Goal: Task Accomplishment & Management: Manage account settings

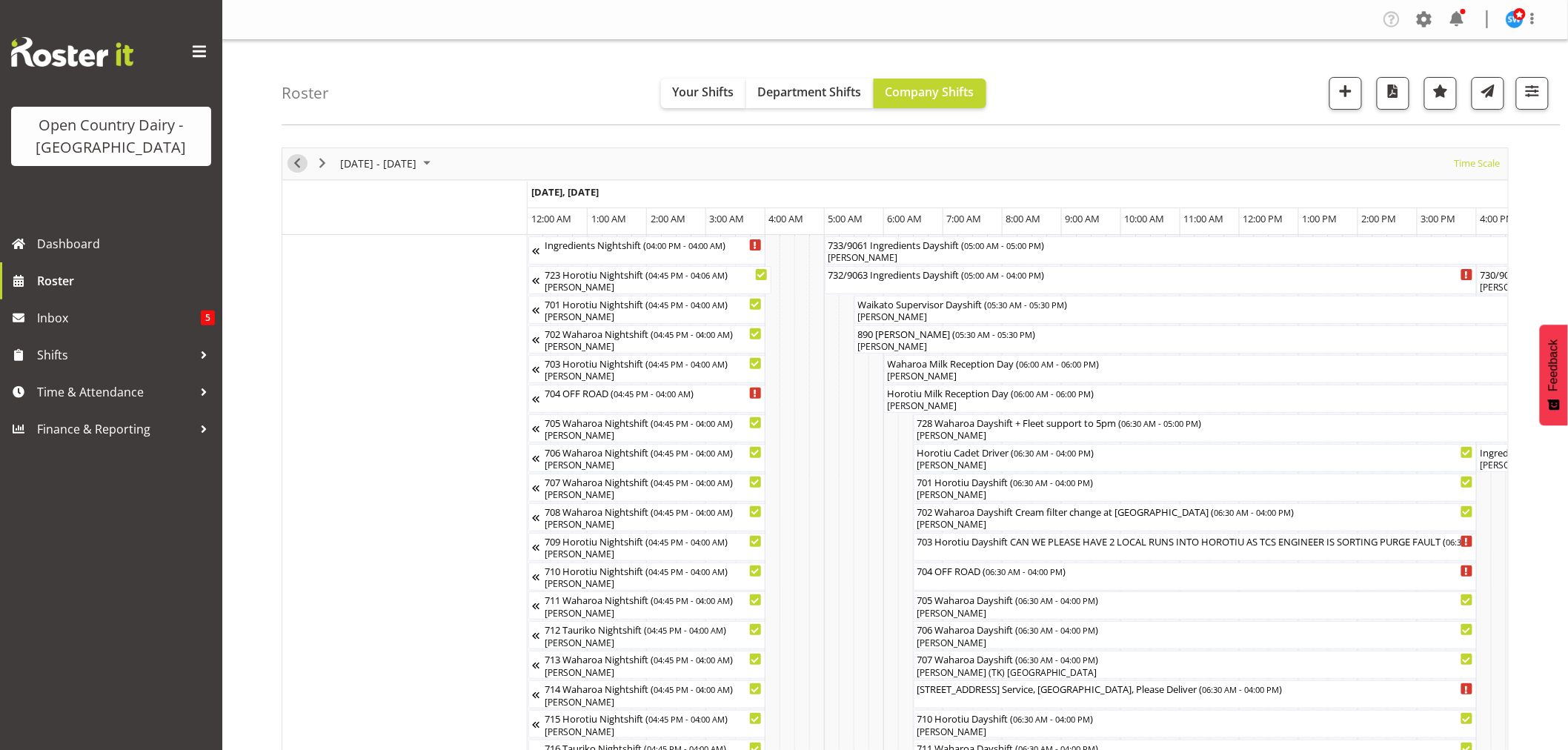
click at [299, 165] on span "Previous" at bounding box center [297, 163] width 18 height 19
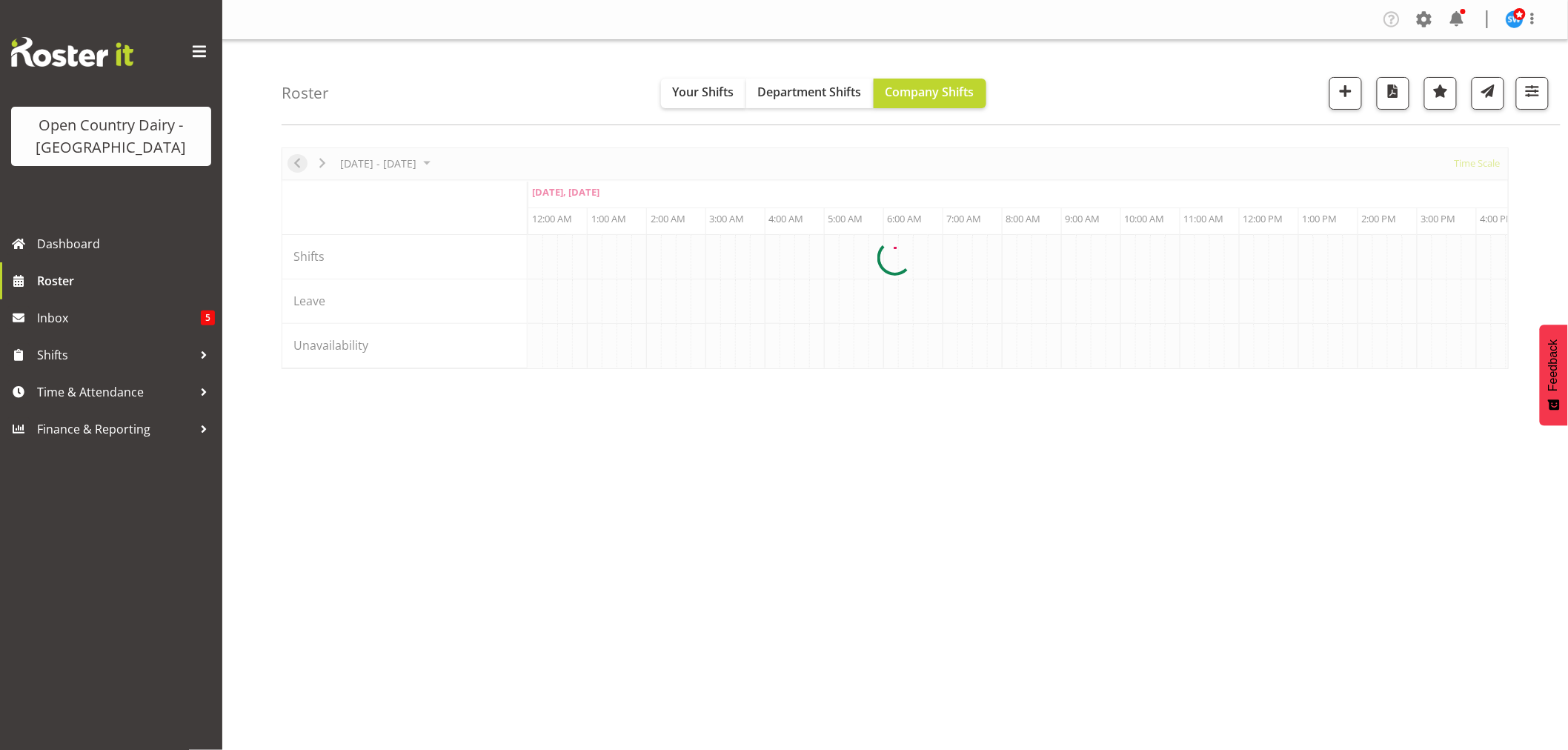
scroll to position [0, 4269]
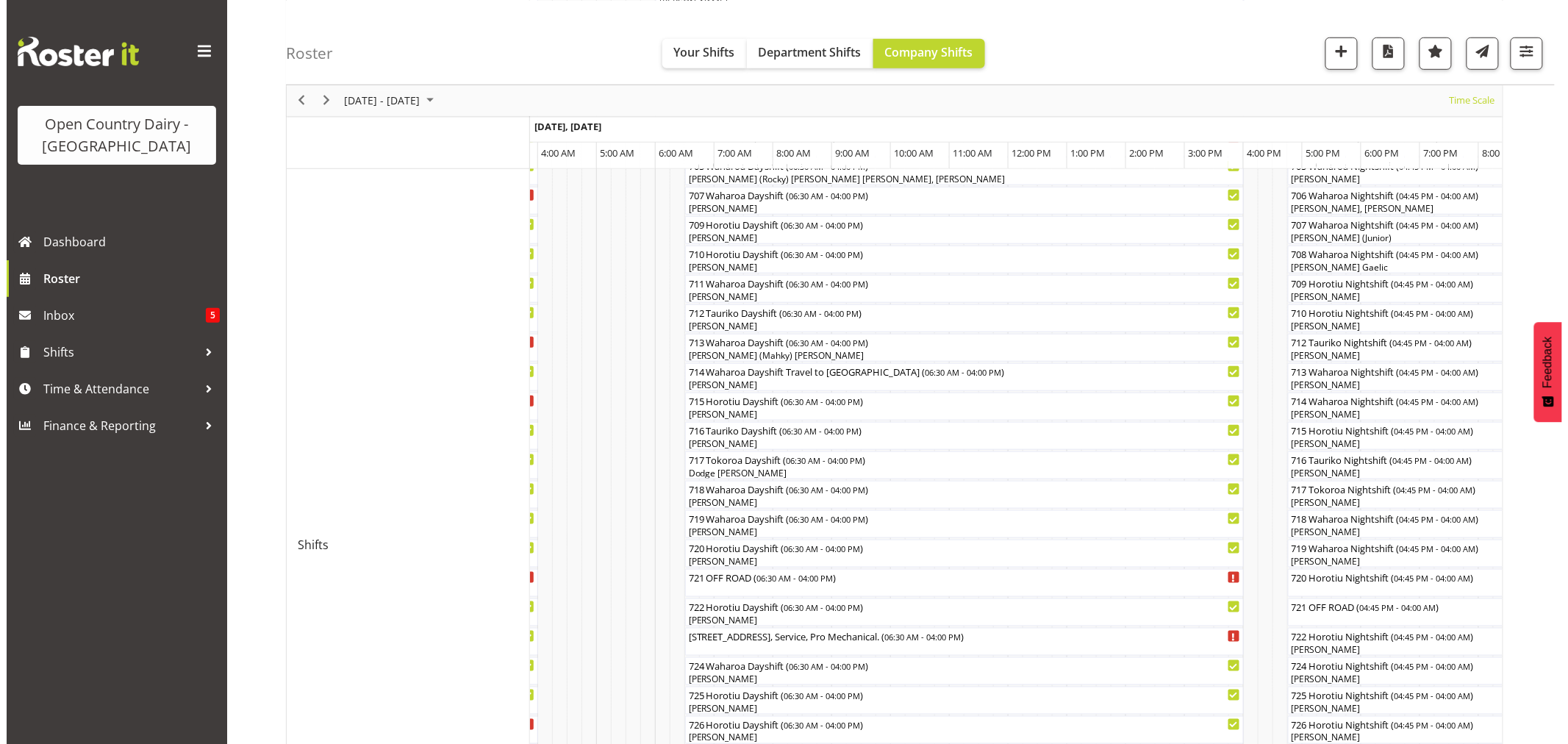
scroll to position [420, 0]
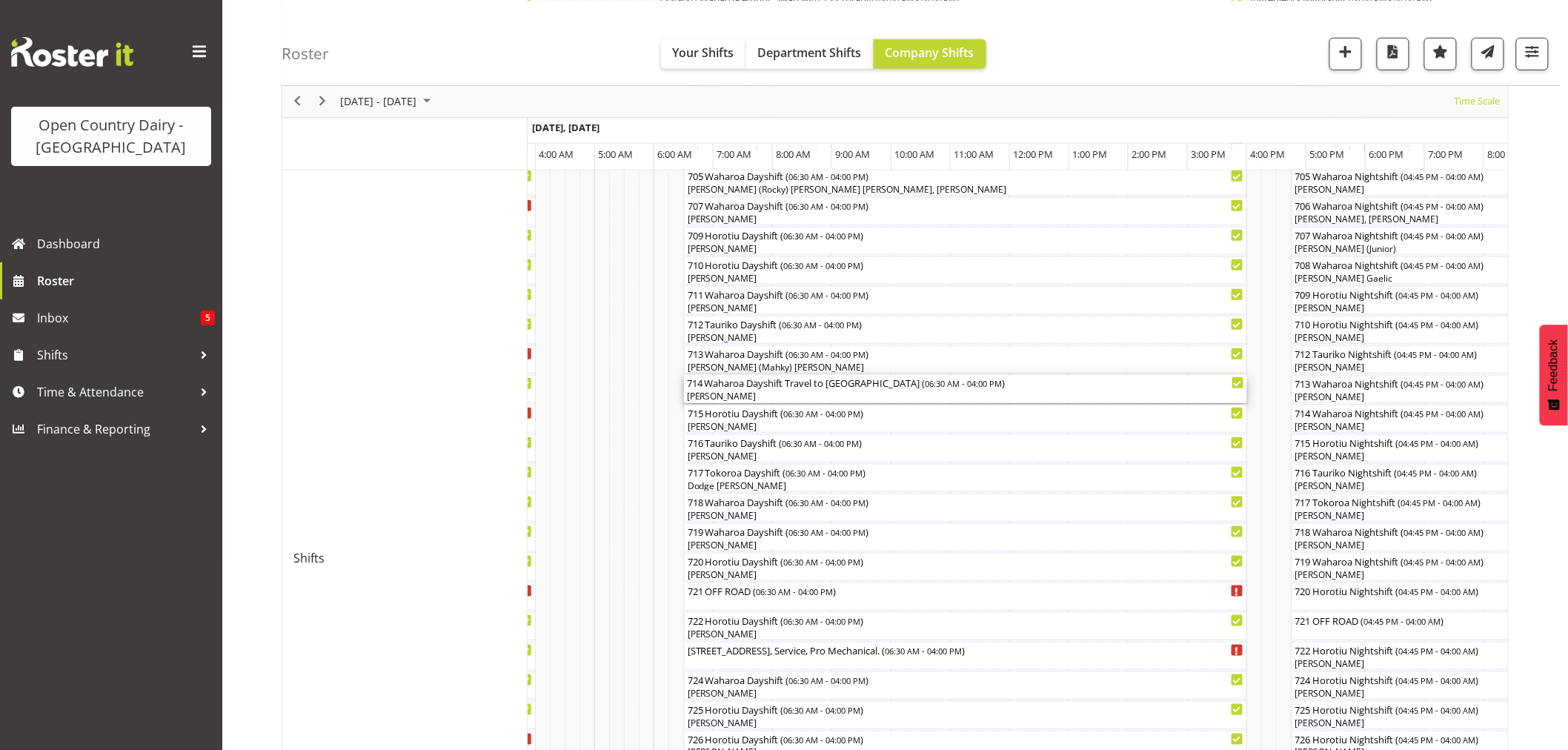
click at [757, 398] on div "[PERSON_NAME]" at bounding box center [965, 396] width 557 height 14
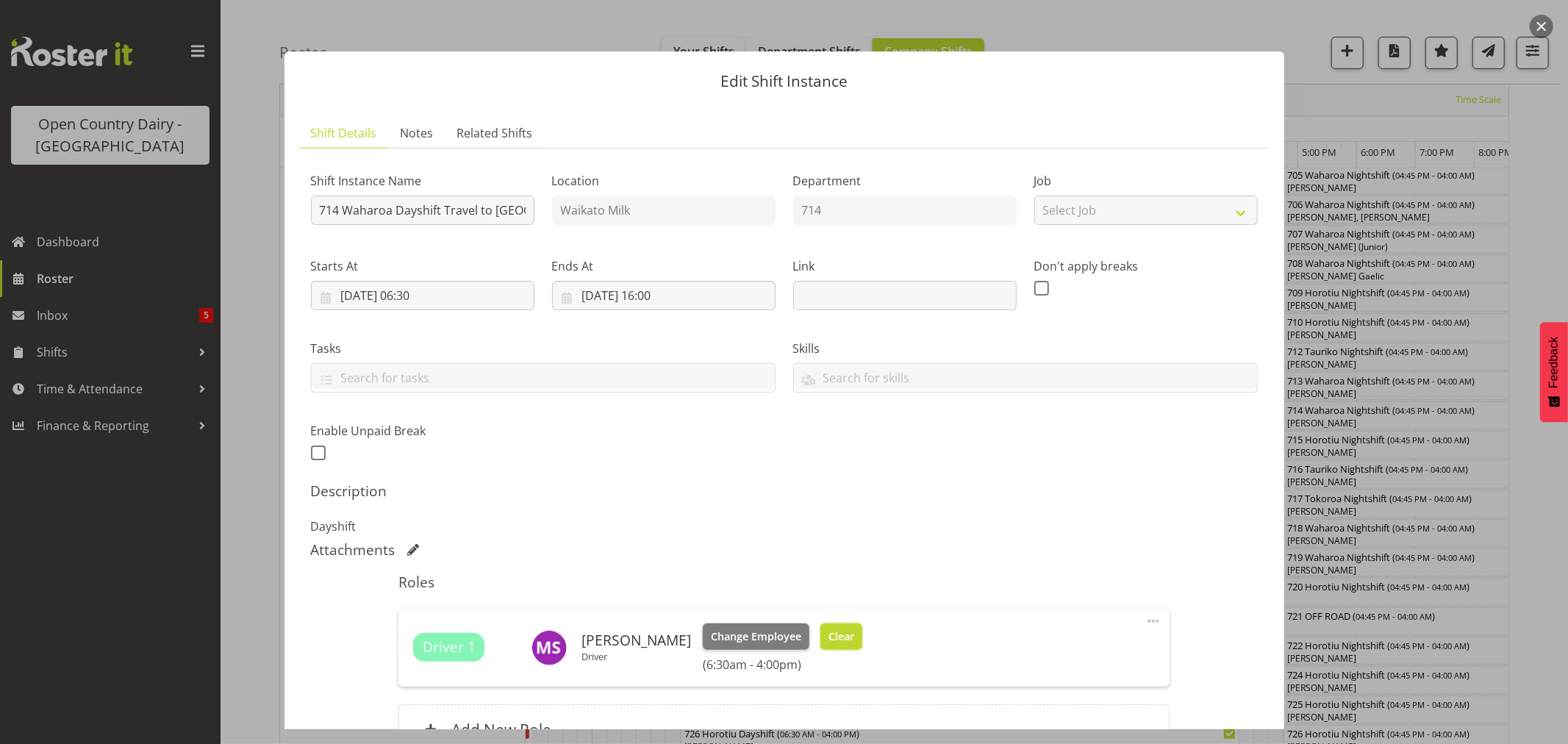
click at [845, 643] on span "Clear" at bounding box center [841, 637] width 26 height 16
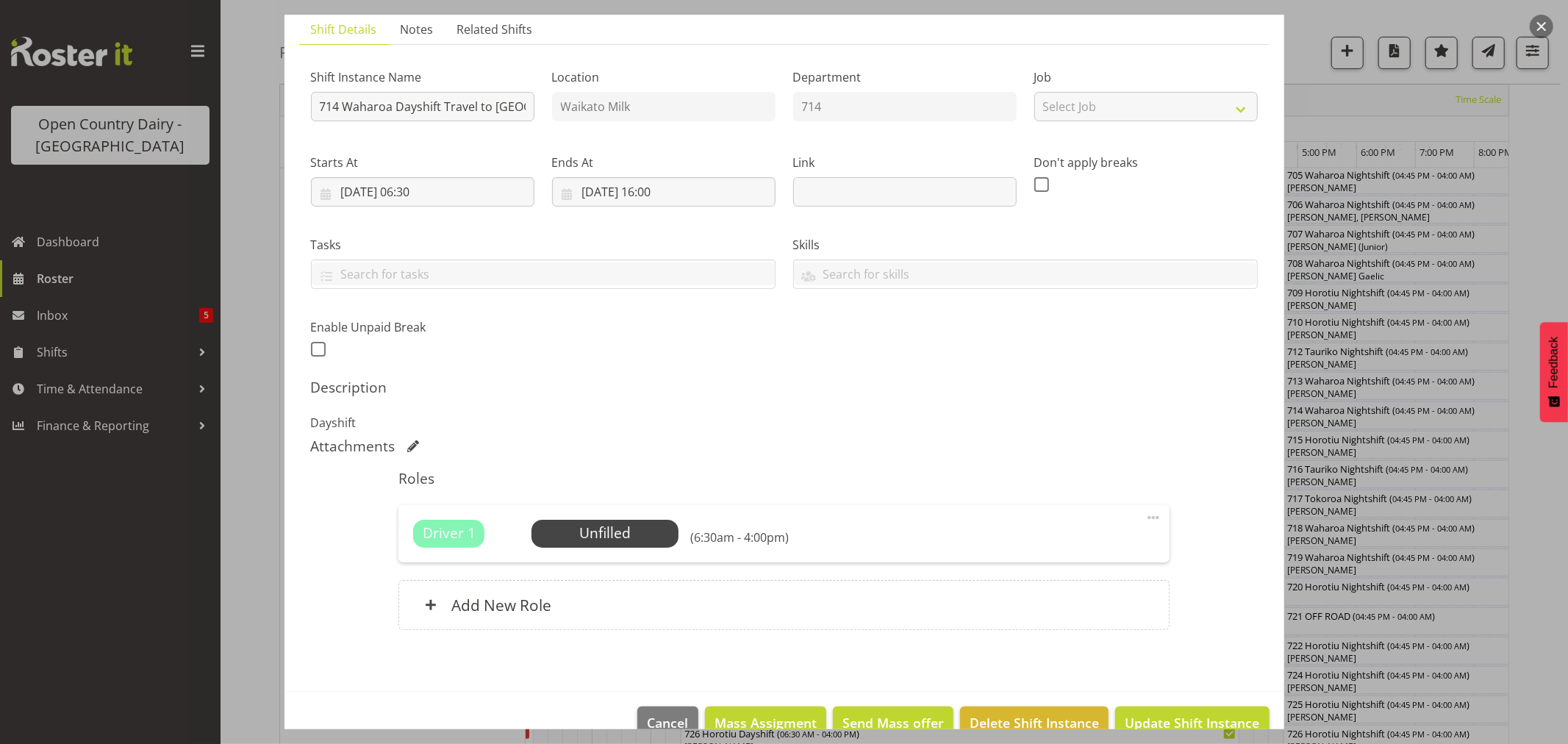
scroll to position [135, 0]
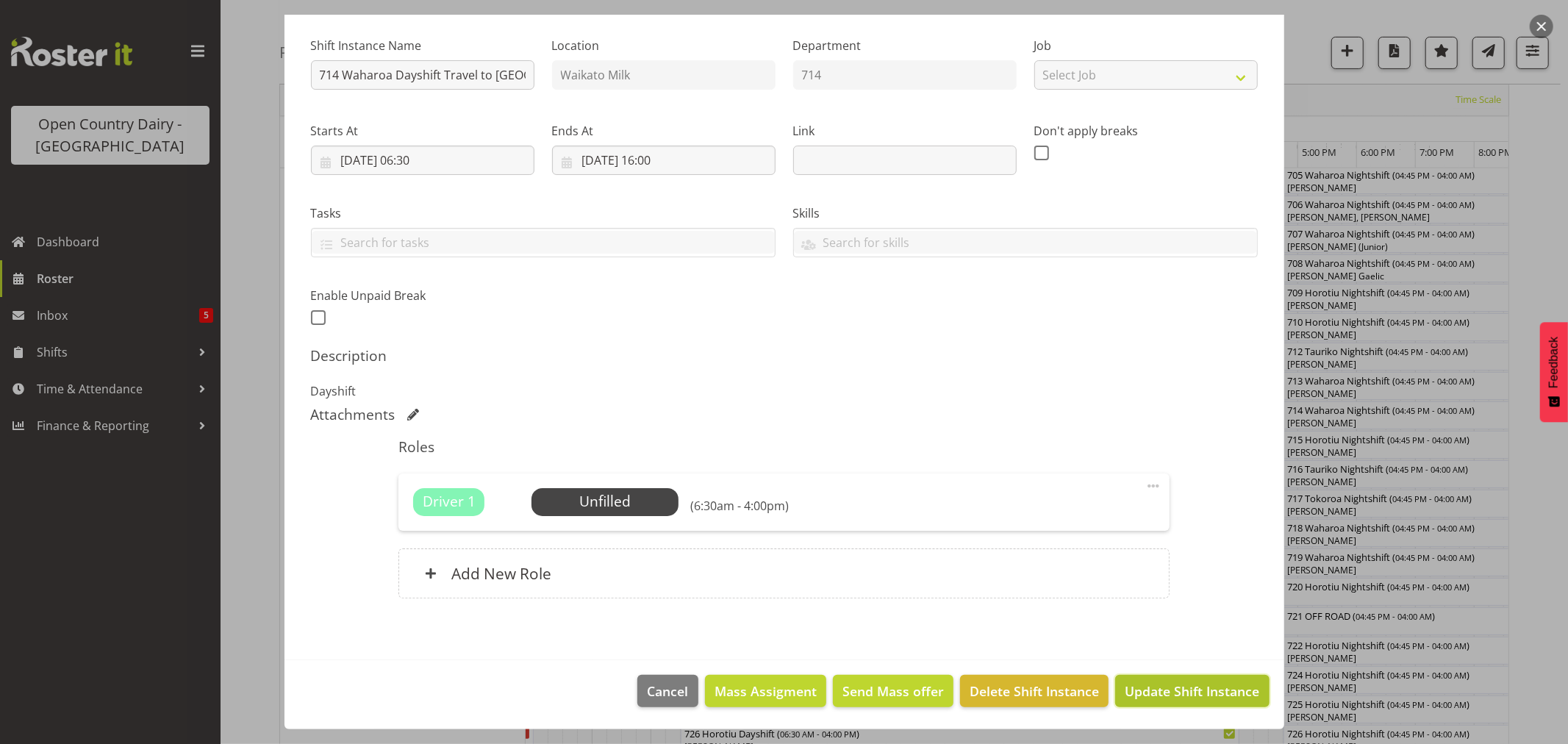
click at [1189, 694] on span "Update Shift Instance" at bounding box center [1191, 691] width 134 height 19
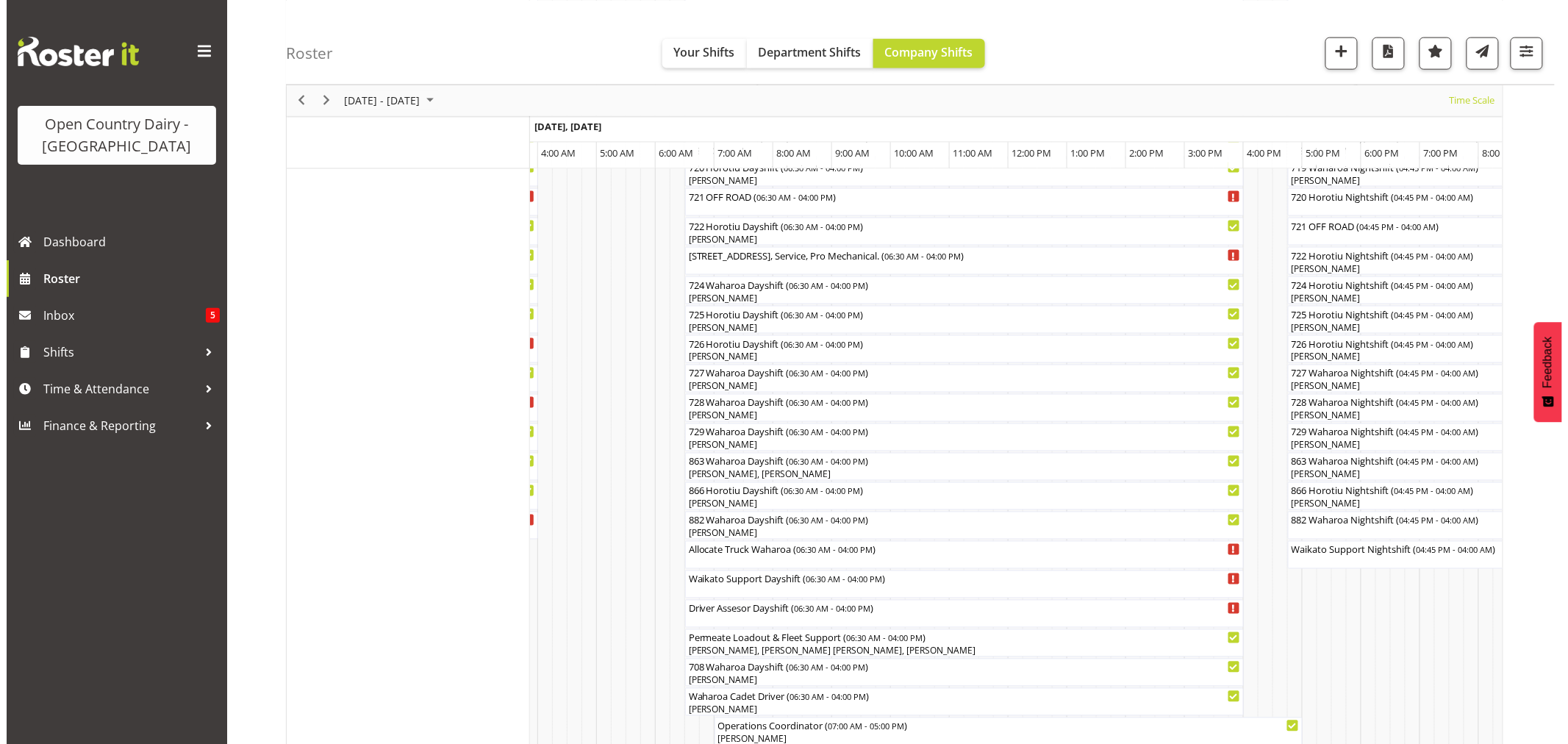
scroll to position [816, 0]
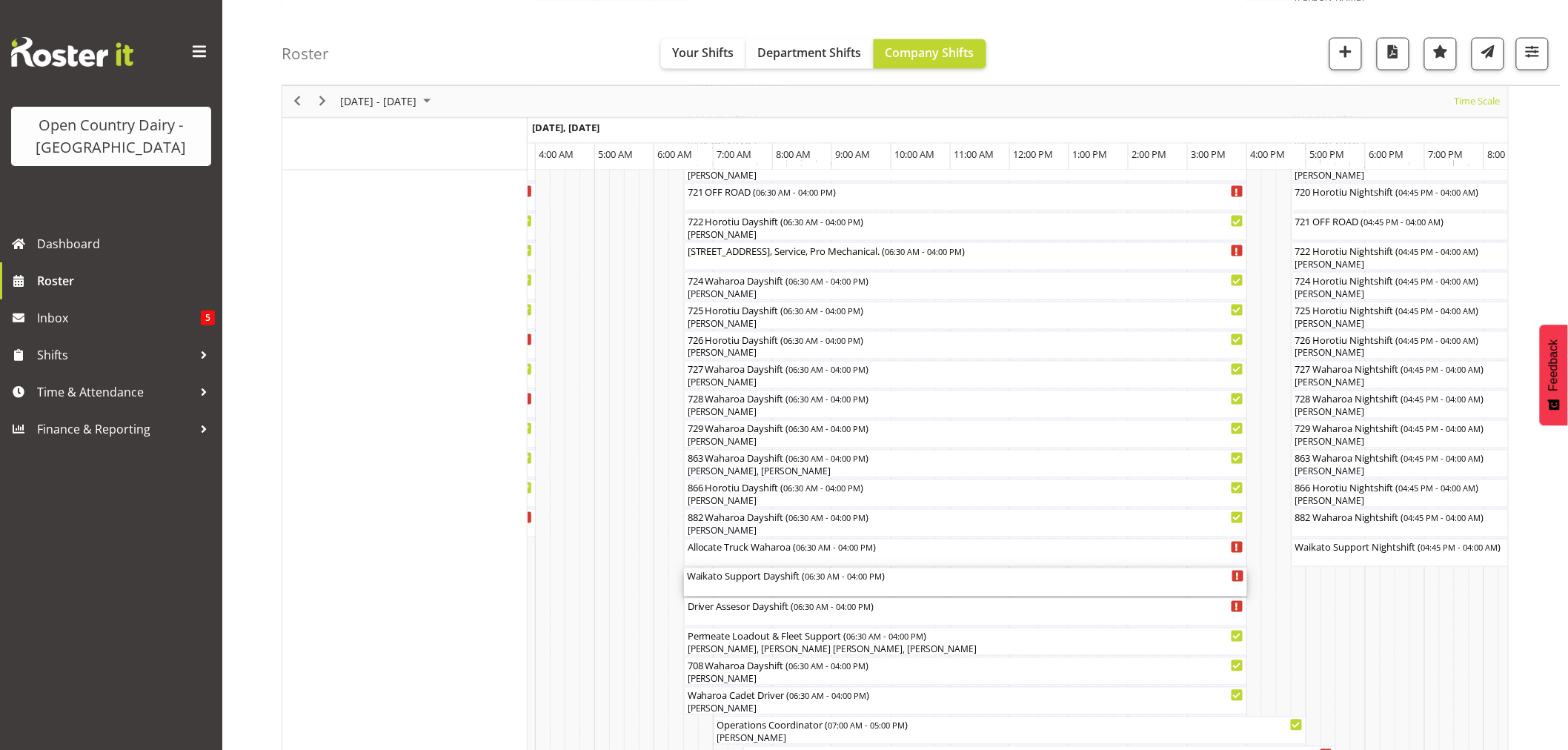
click at [734, 584] on div "Waikato Support Dayshift ( 06:30 AM - 04:00 PM )" at bounding box center [965, 582] width 557 height 28
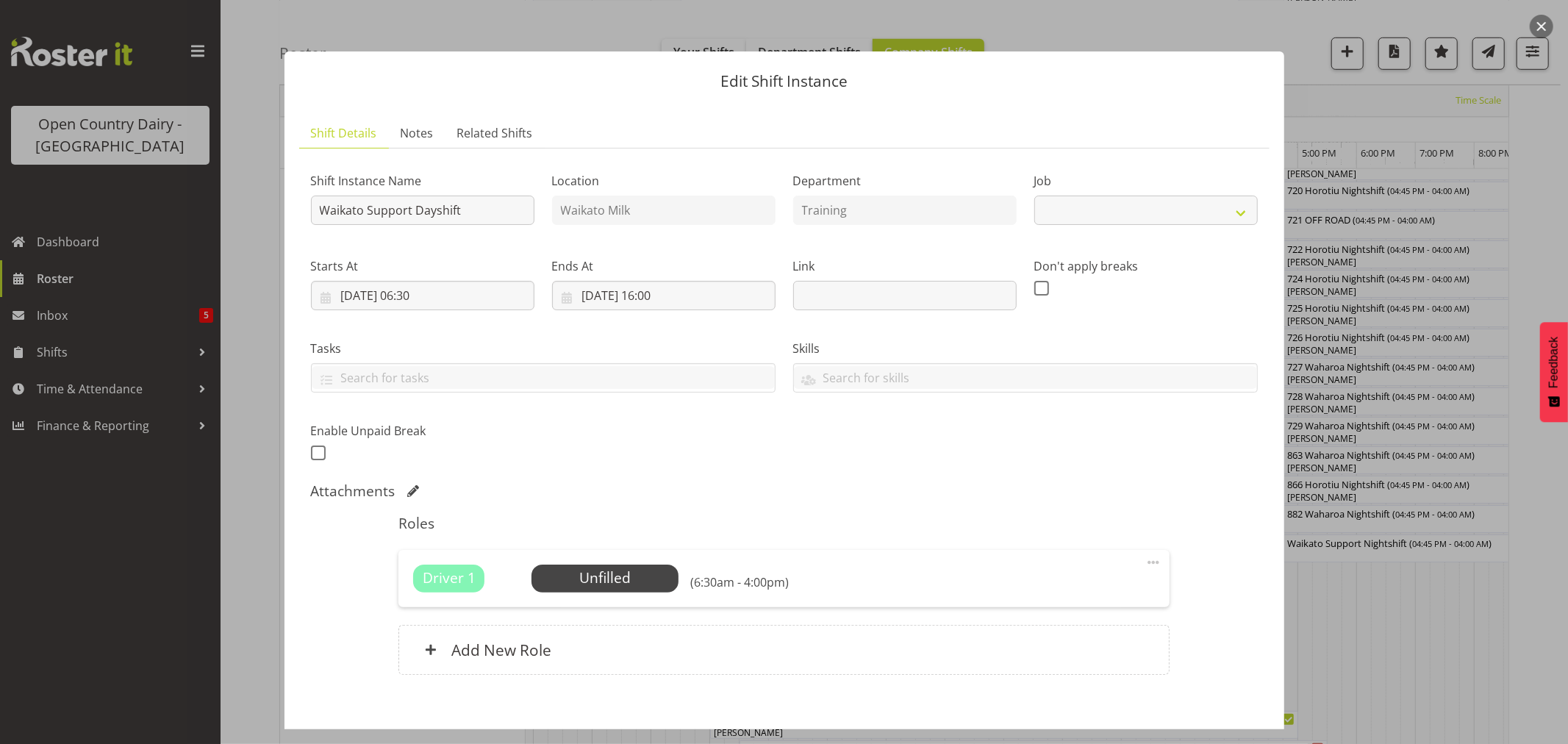
select select "9052"
click at [650, 579] on span "Select Employee" at bounding box center [605, 578] width 109 height 21
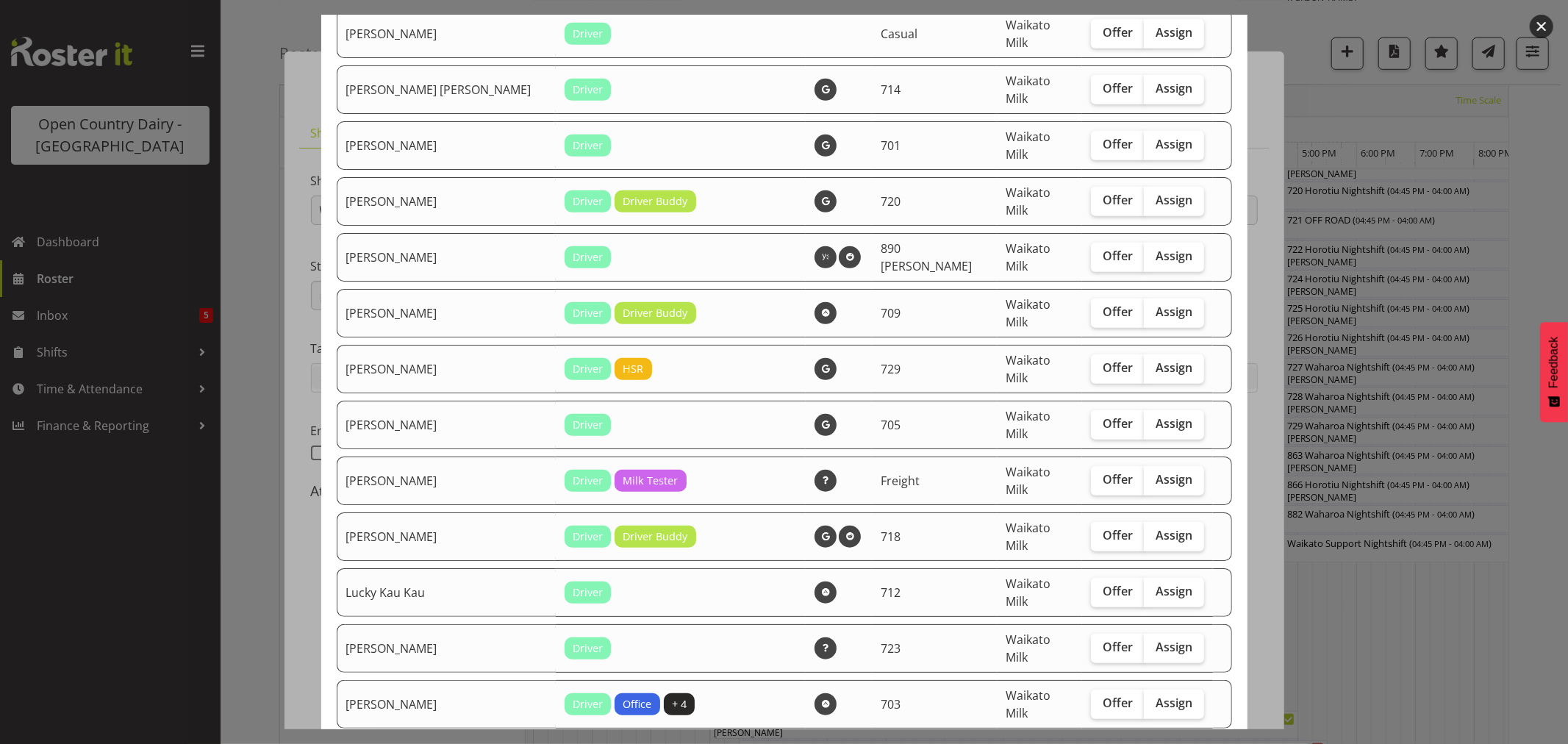
scroll to position [653, 0]
click at [1144, 633] on label "Assign" at bounding box center [1174, 647] width 60 height 29
click at [1144, 642] on input "Assign" at bounding box center [1149, 646] width 10 height 10
checkbox input "true"
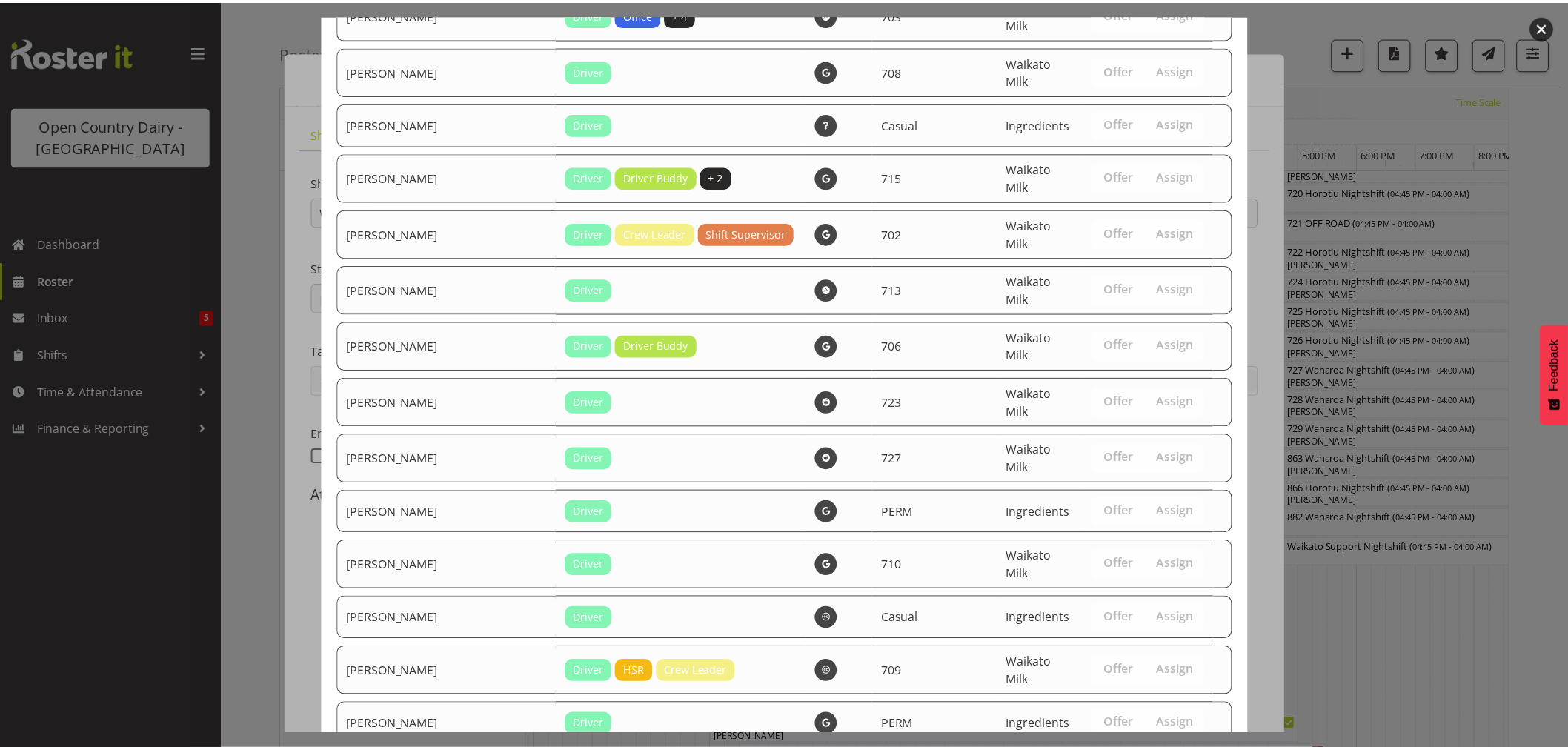
scroll to position [1386, 0]
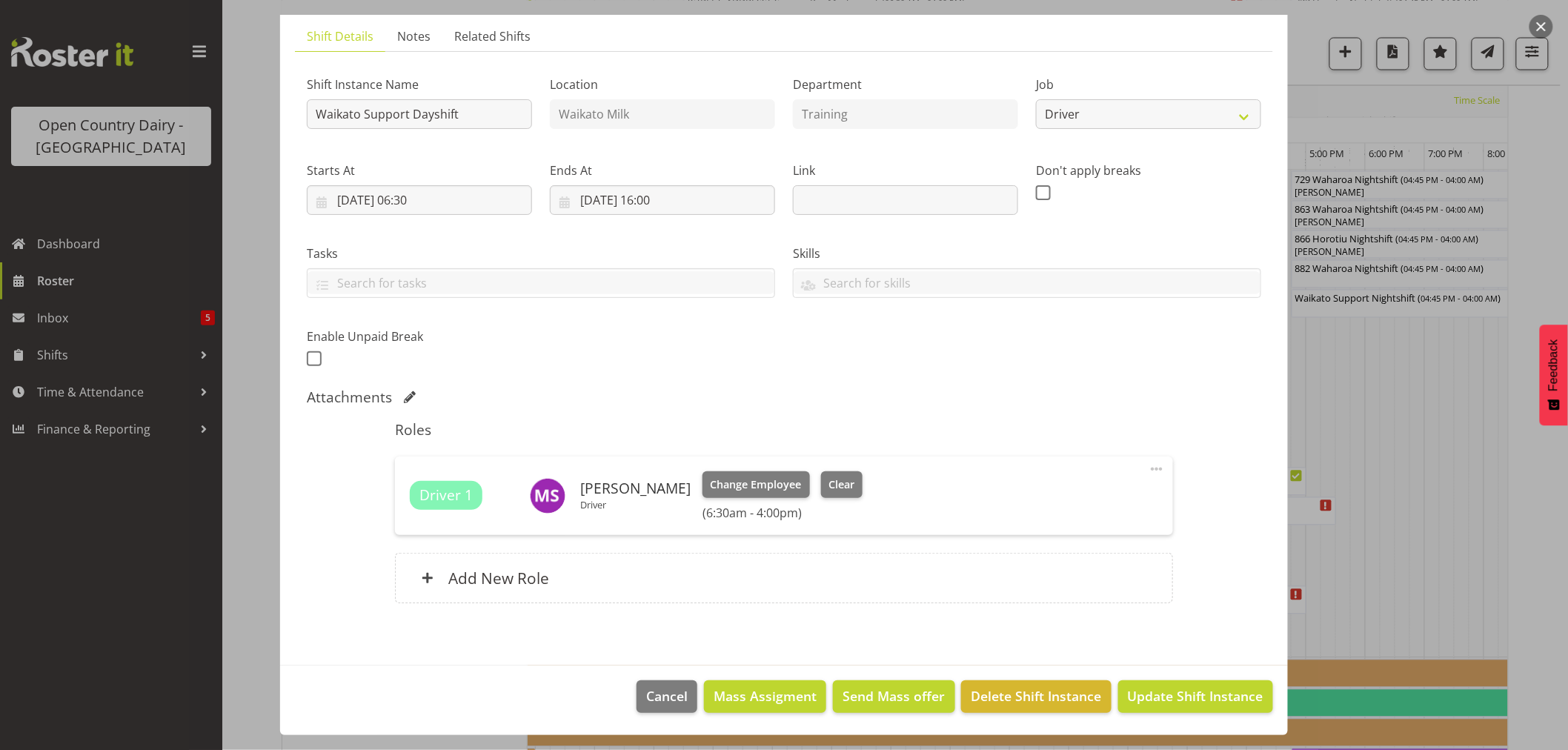
scroll to position [1235, 0]
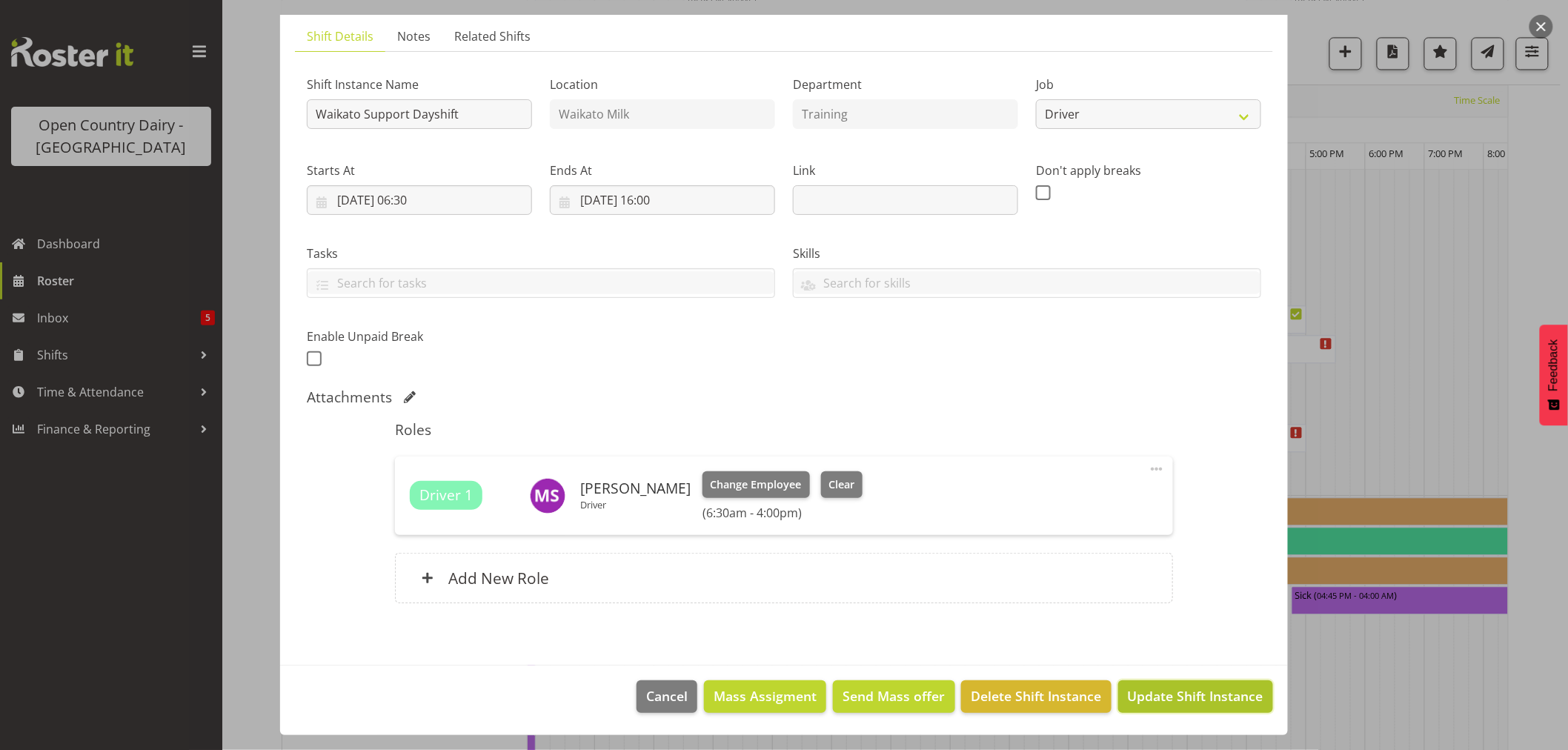
click at [1180, 684] on button "Update Shift Instance" at bounding box center [1195, 696] width 155 height 32
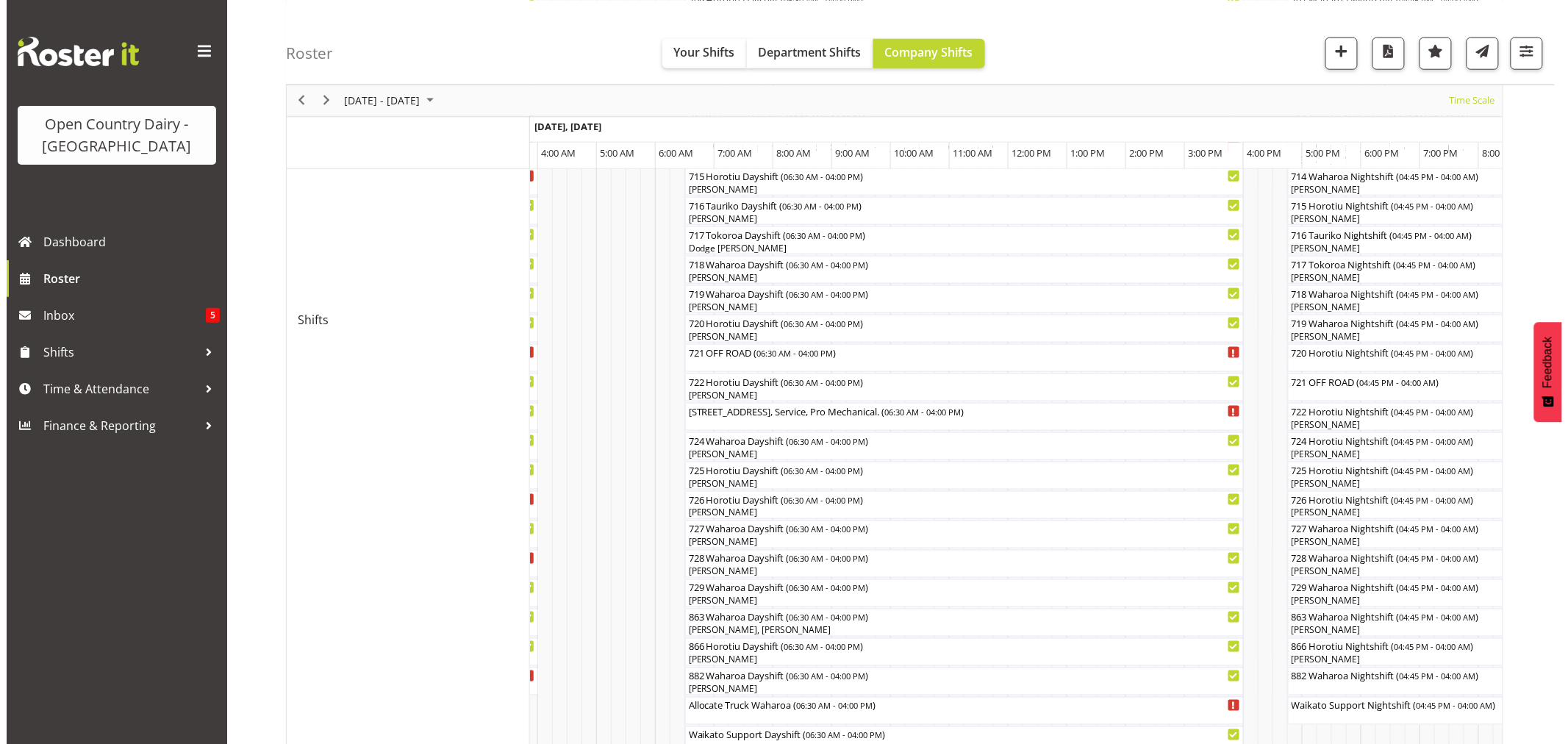
scroll to position [980, 0]
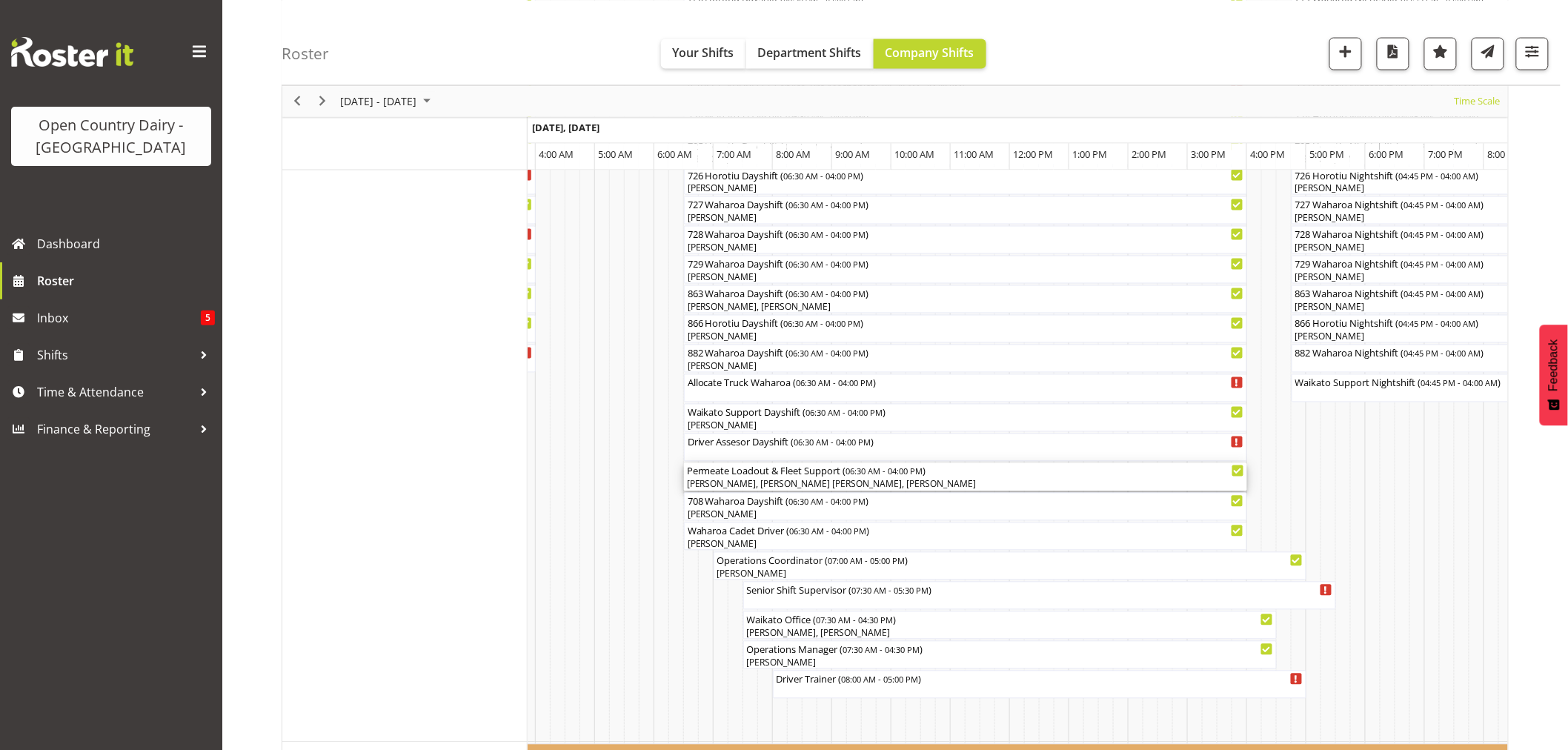
click at [806, 485] on div "[PERSON_NAME], [PERSON_NAME] [PERSON_NAME], [PERSON_NAME]" at bounding box center [965, 485] width 557 height 14
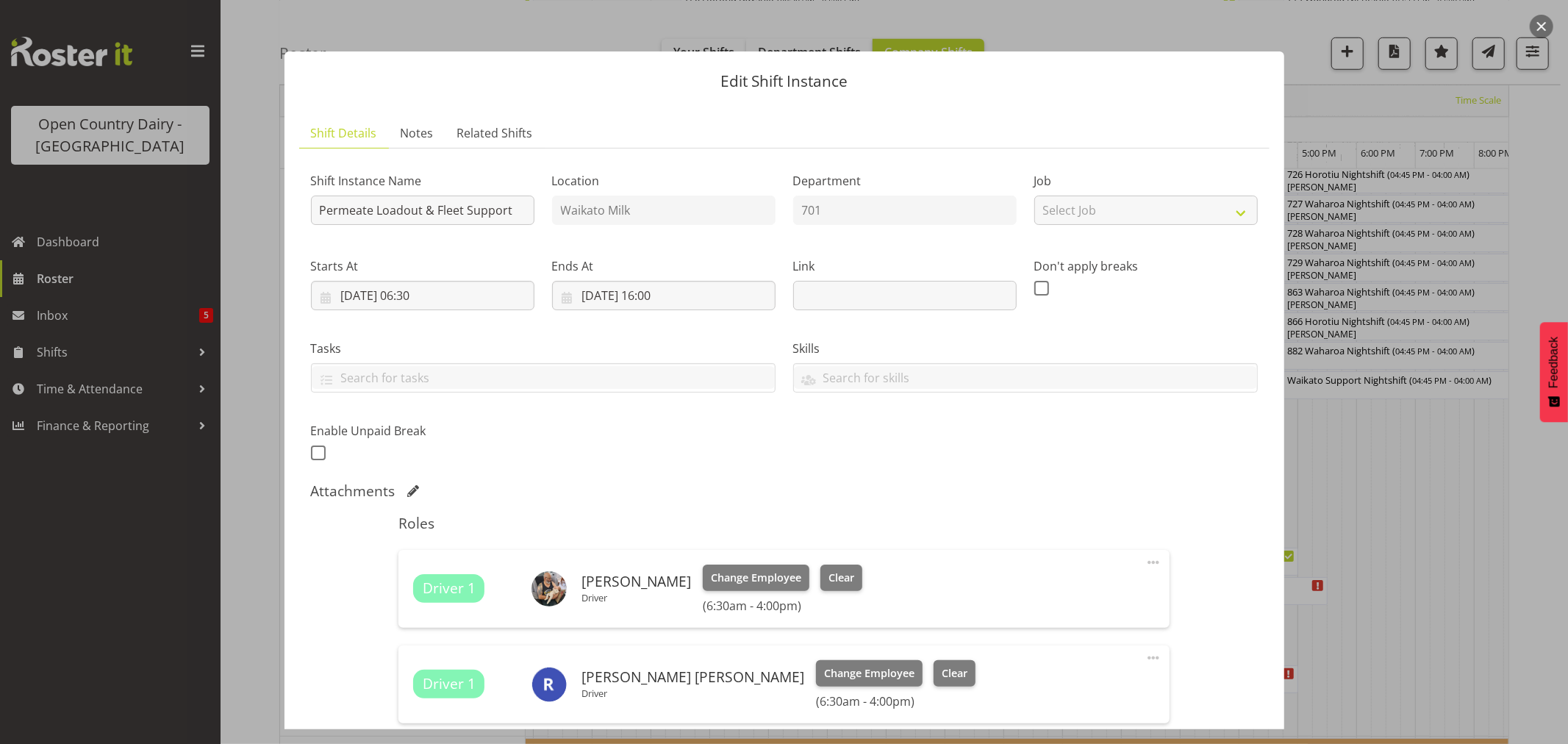
scroll to position [244, 0]
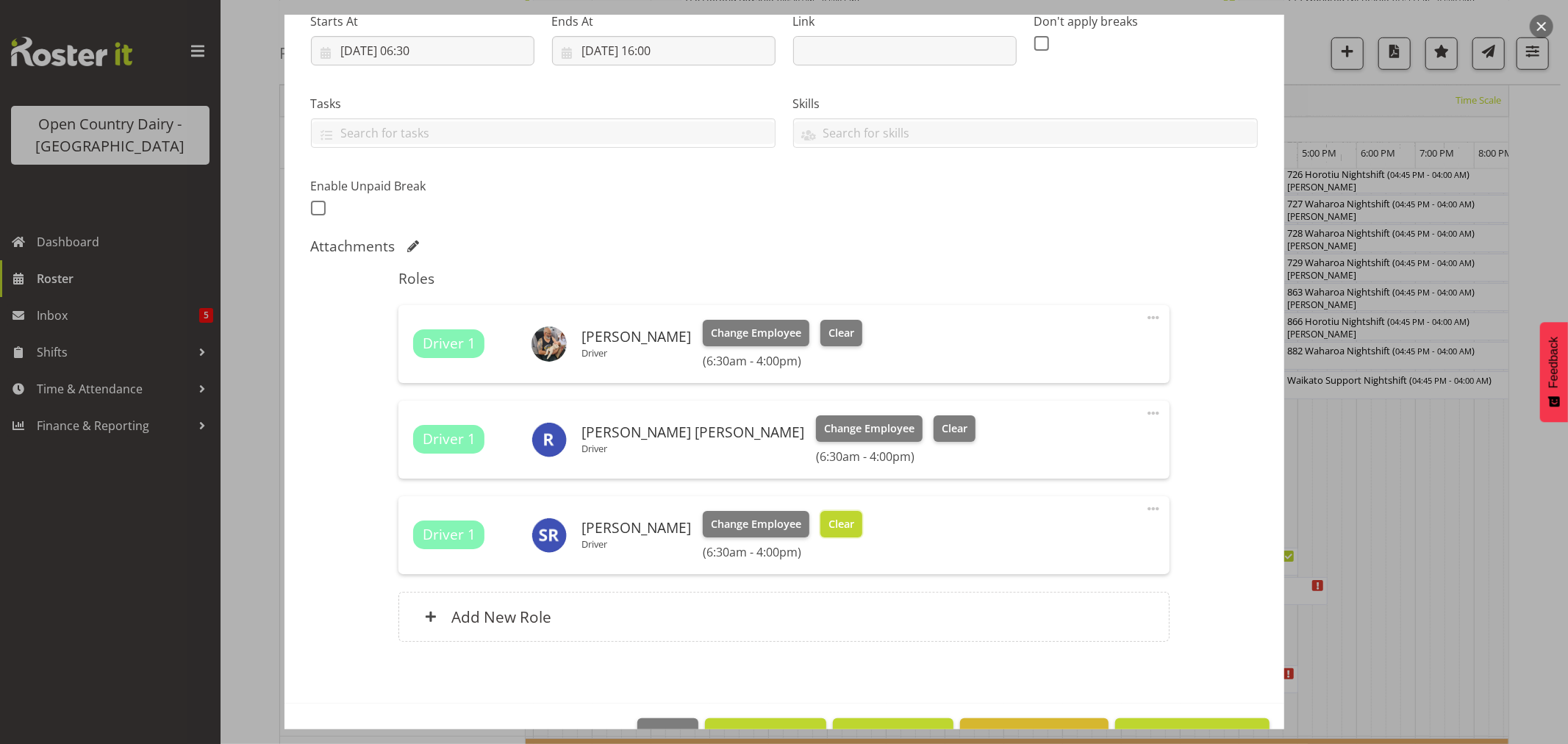
click at [825, 534] on button "Clear" at bounding box center [841, 524] width 42 height 26
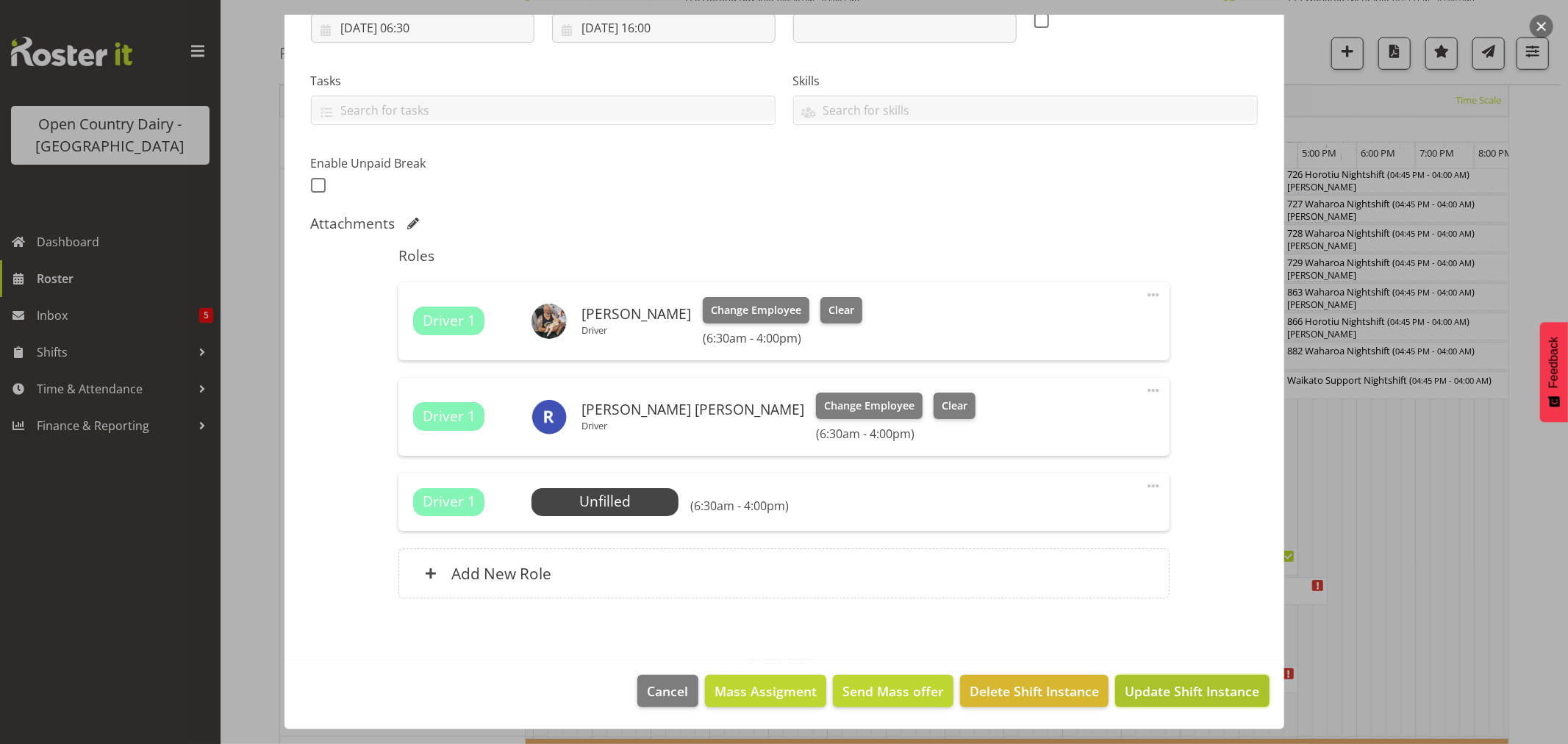
click at [1191, 682] on span "Update Shift Instance" at bounding box center [1191, 691] width 134 height 19
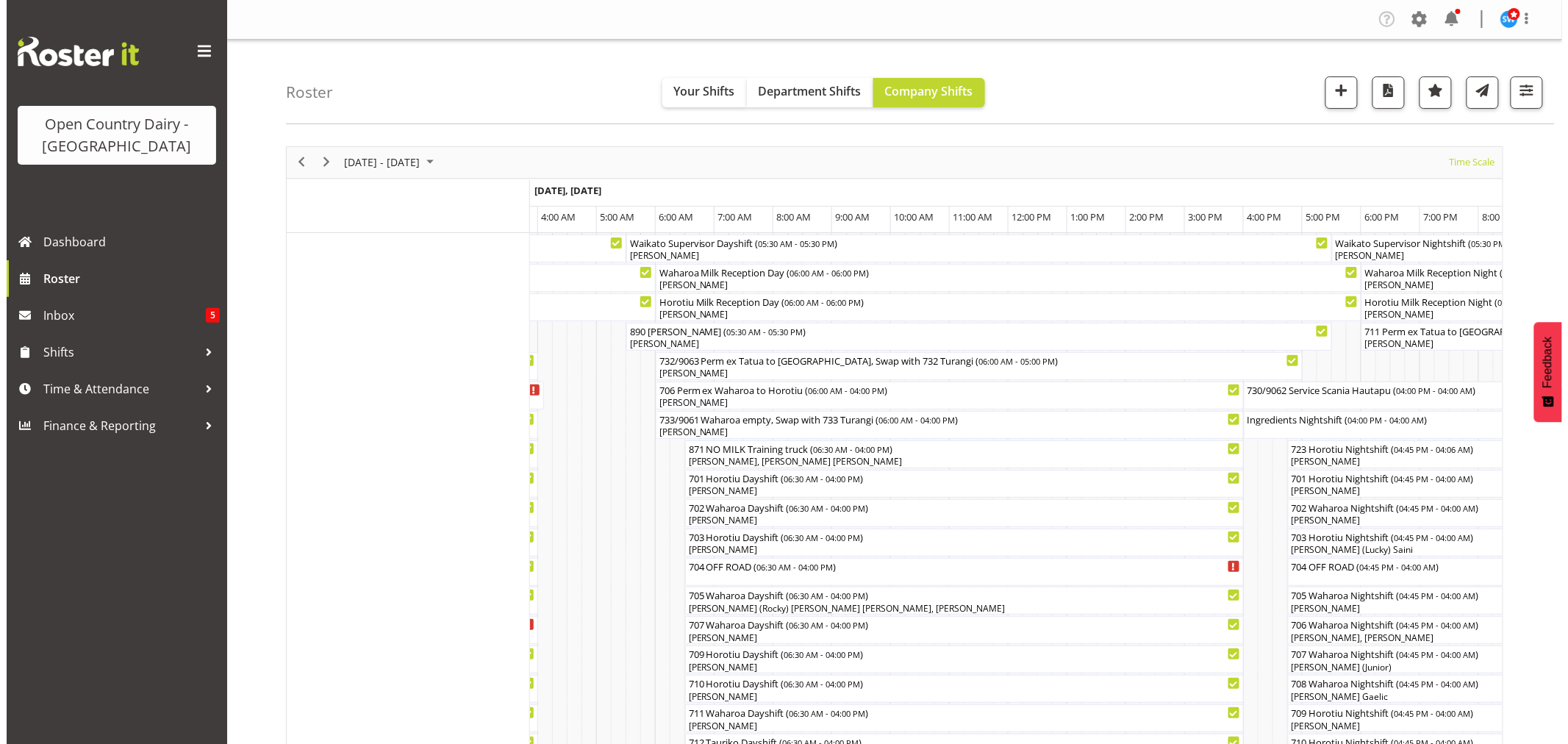
scroll to position [327, 0]
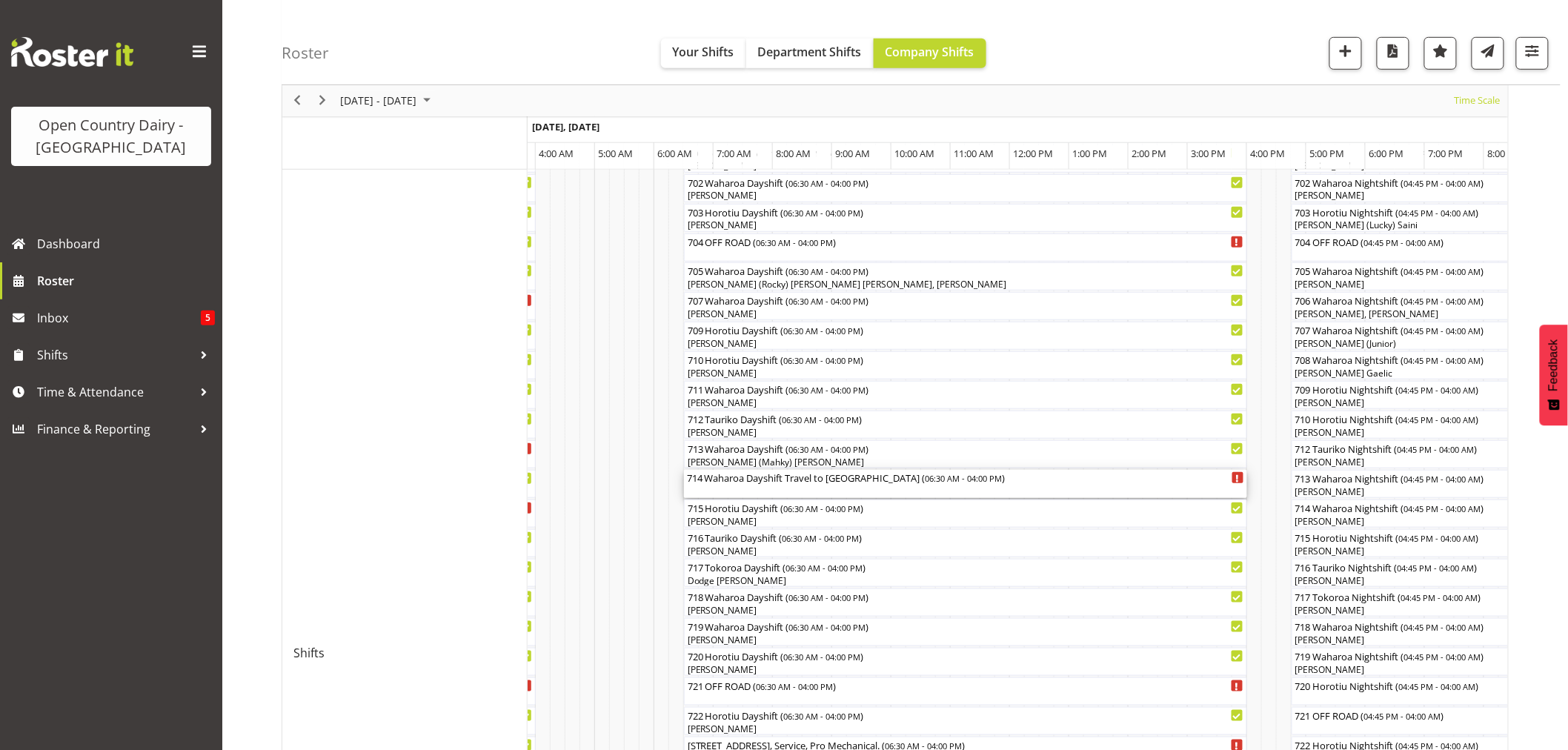
click at [773, 492] on div "714 Waharoa Dayshift Travel to [GEOGRAPHIC_DATA] ( 06:30 AM - 04:00 PM )" at bounding box center [965, 483] width 557 height 28
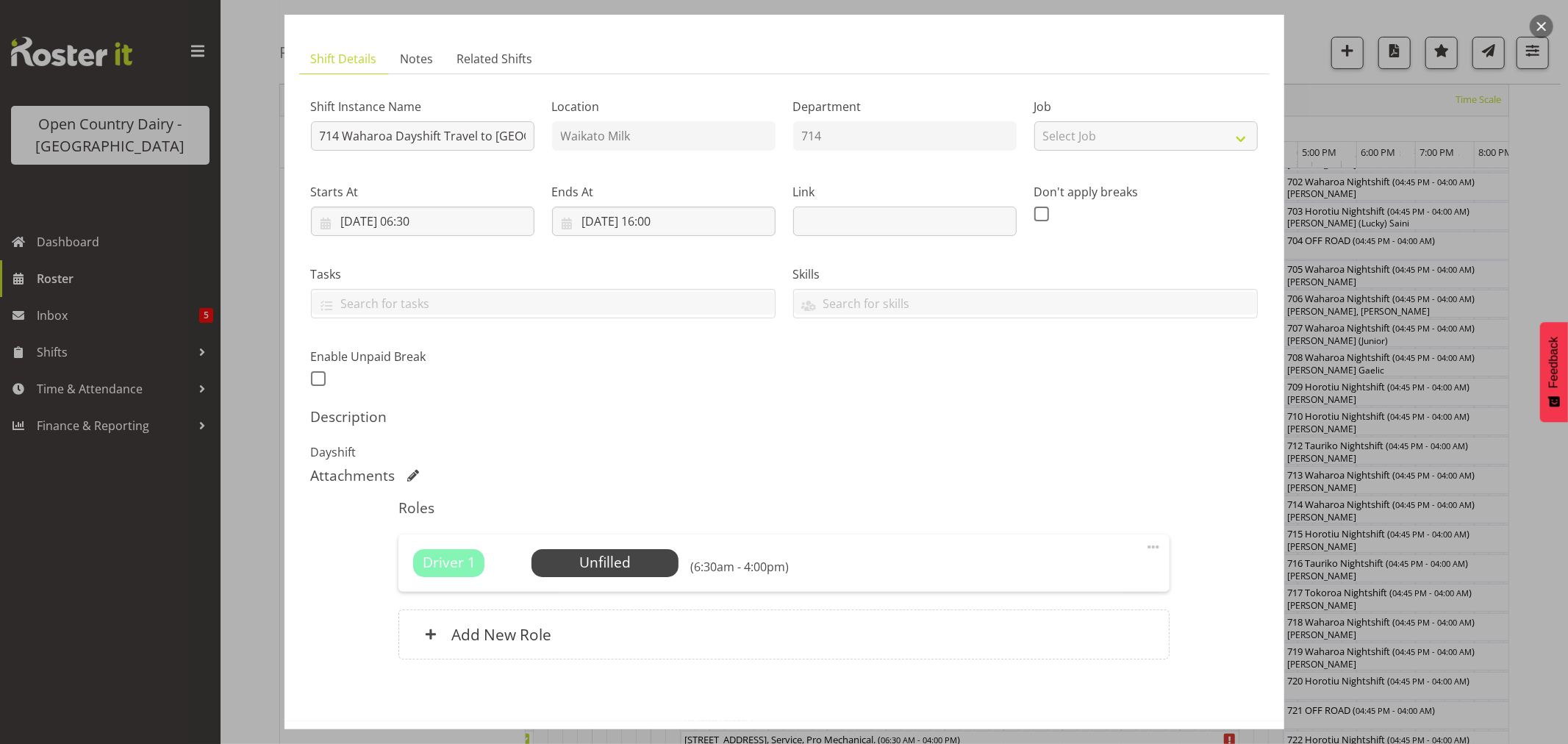
scroll to position [135, 0]
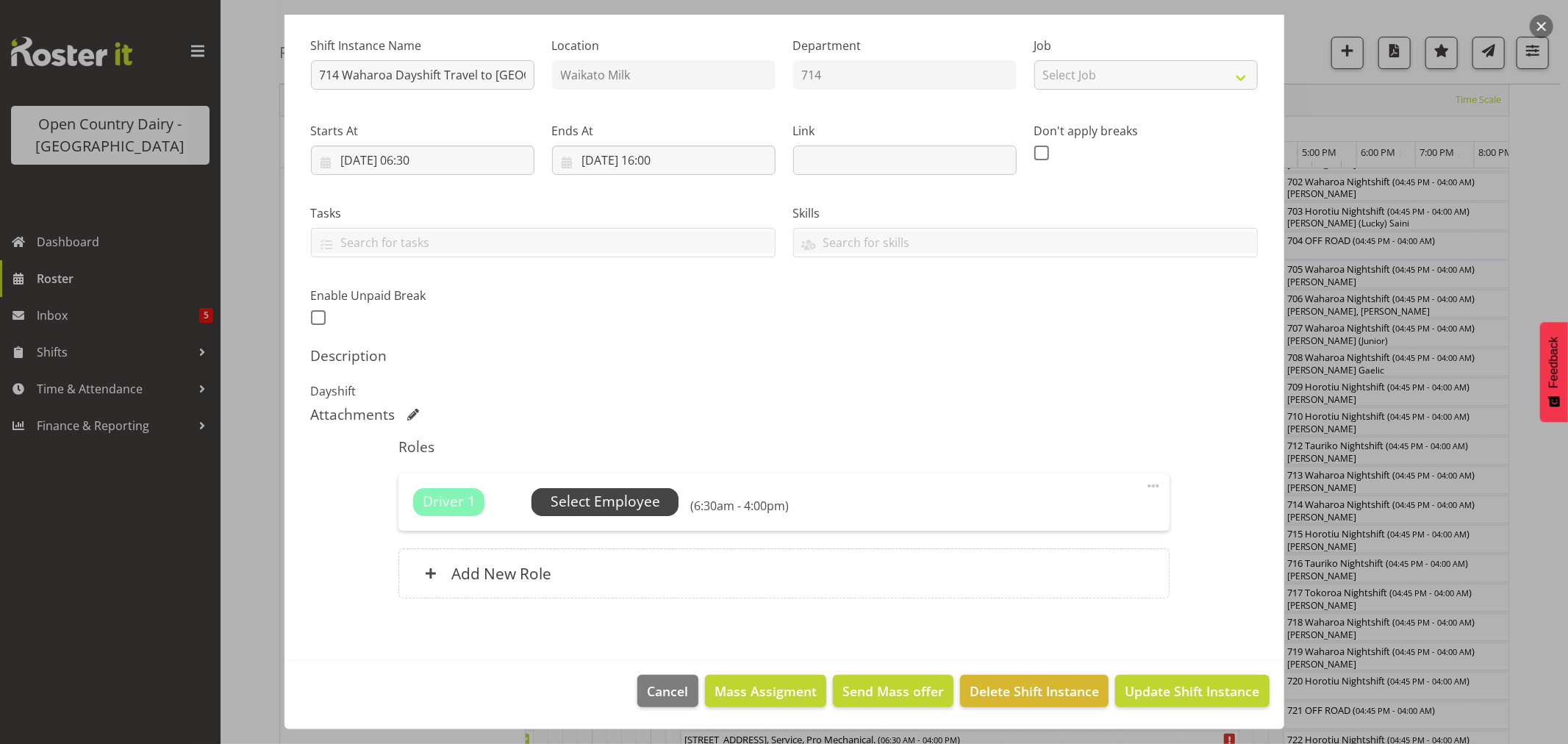
click at [630, 503] on span "Select Employee" at bounding box center [605, 501] width 109 height 21
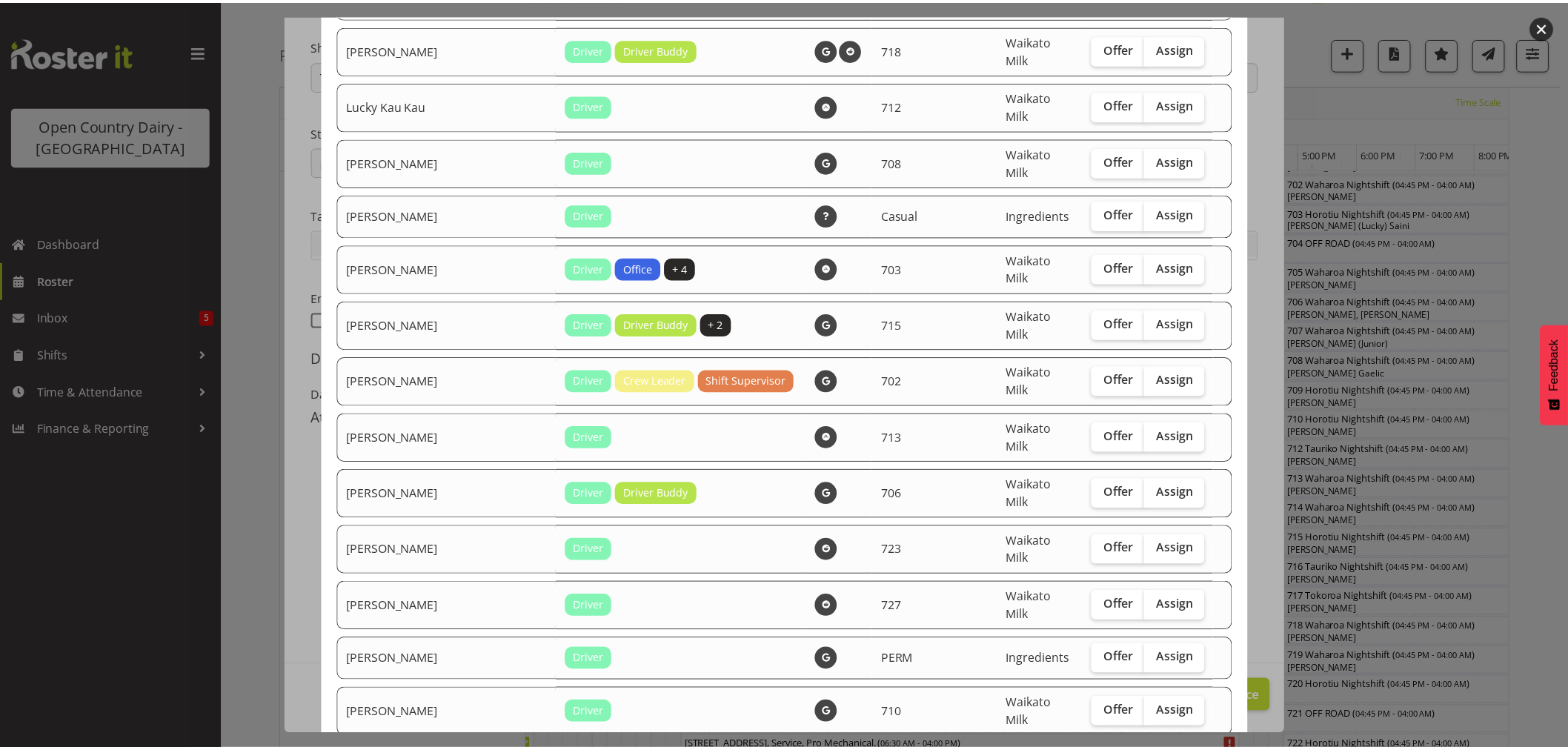
scroll to position [1386, 0]
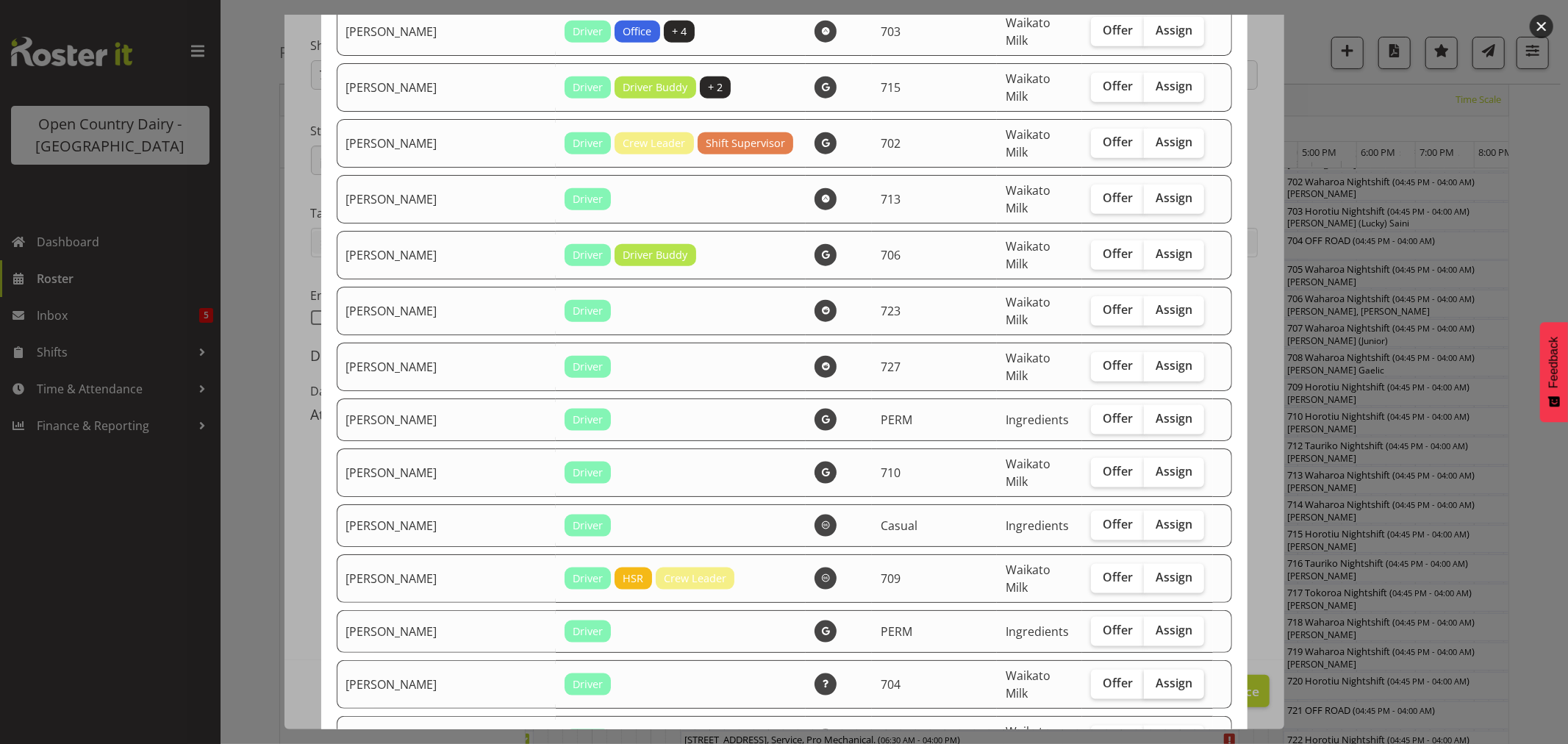
click at [1155, 675] on span "Assign" at bounding box center [1174, 682] width 37 height 14
click at [1144, 678] on input "Assign" at bounding box center [1149, 683] width 10 height 10
checkbox input "true"
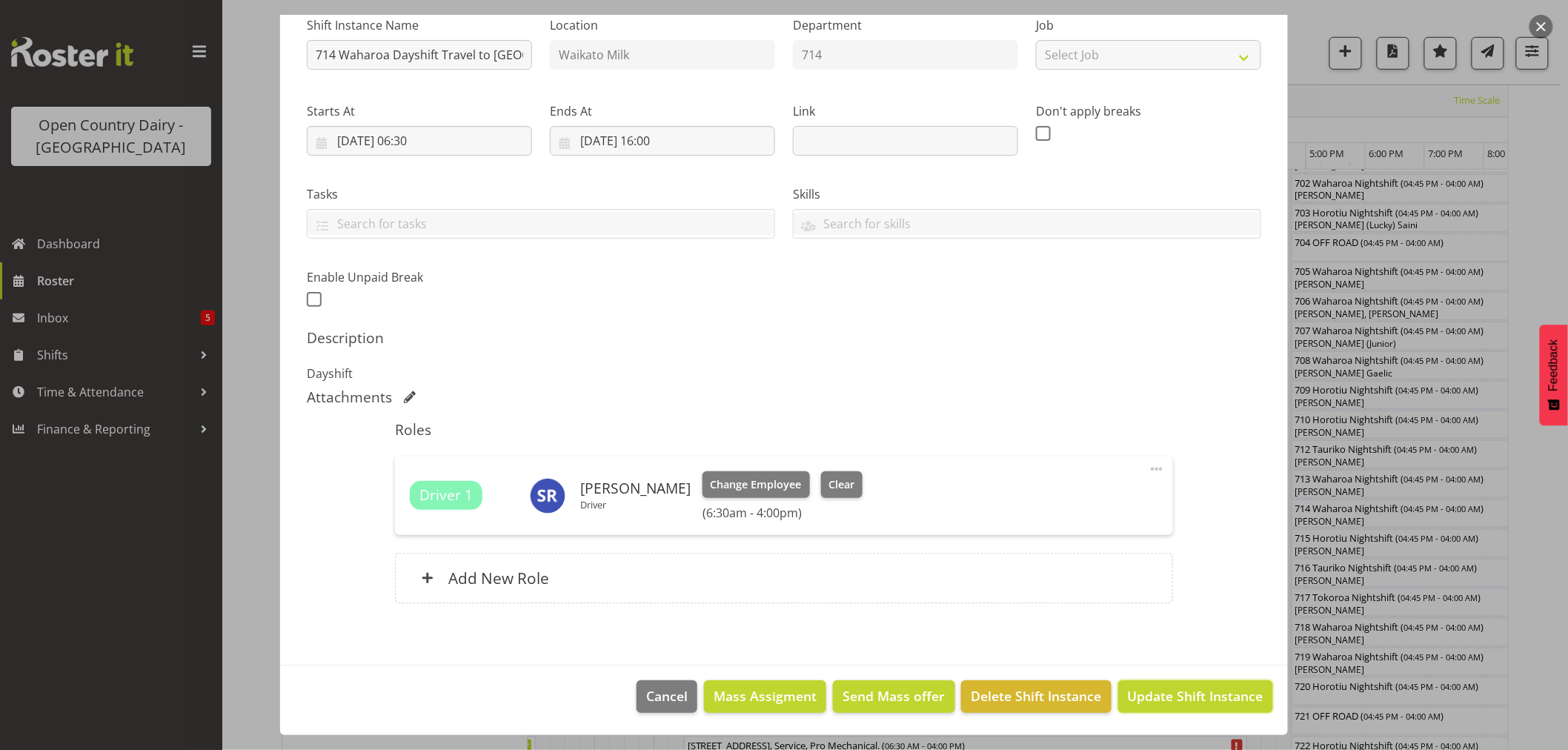
drag, startPoint x: 1176, startPoint y: 709, endPoint x: 1172, endPoint y: 693, distance: 16.5
click at [1176, 705] on button "Update Shift Instance" at bounding box center [1195, 696] width 155 height 32
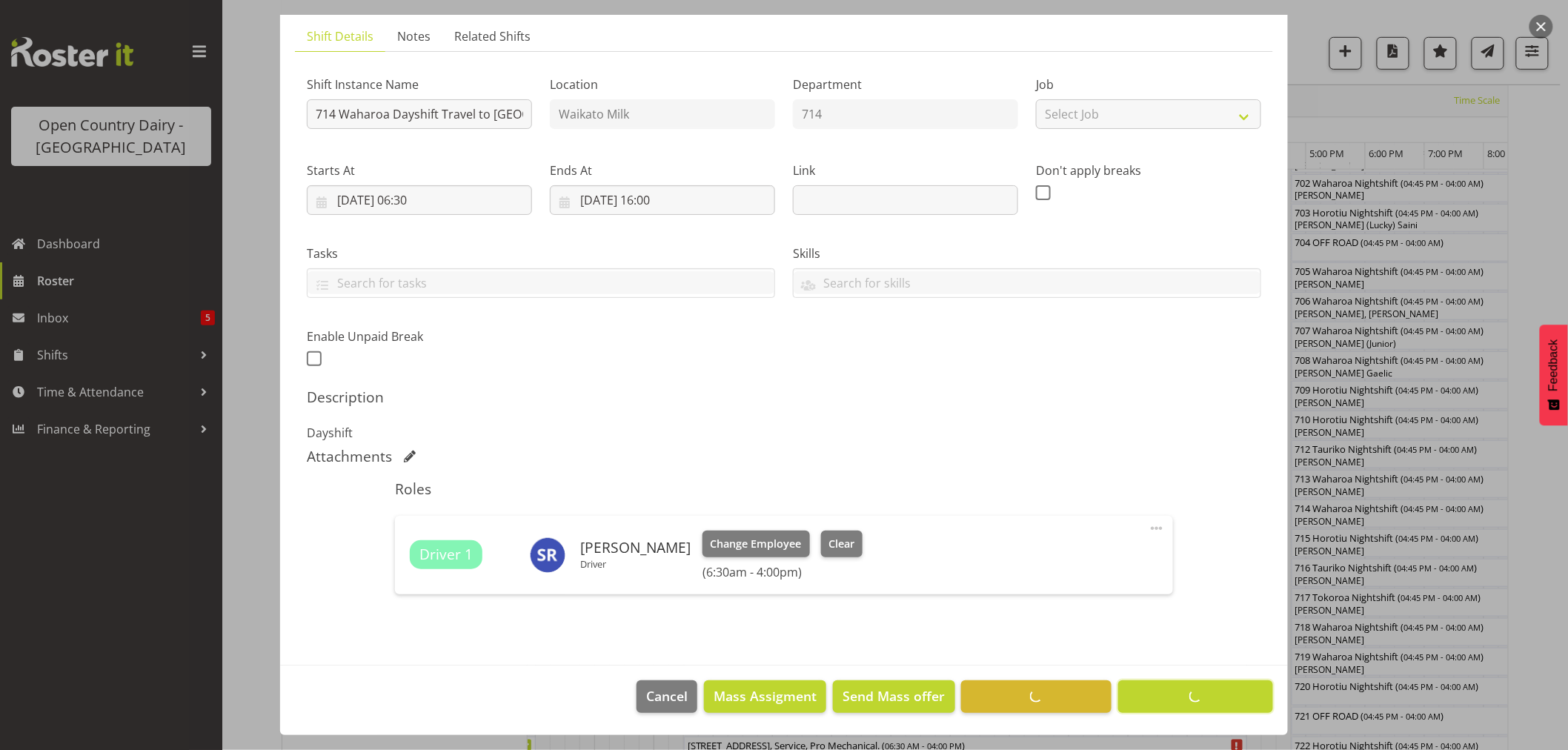
scroll to position [0, 0]
